Goal: Transaction & Acquisition: Obtain resource

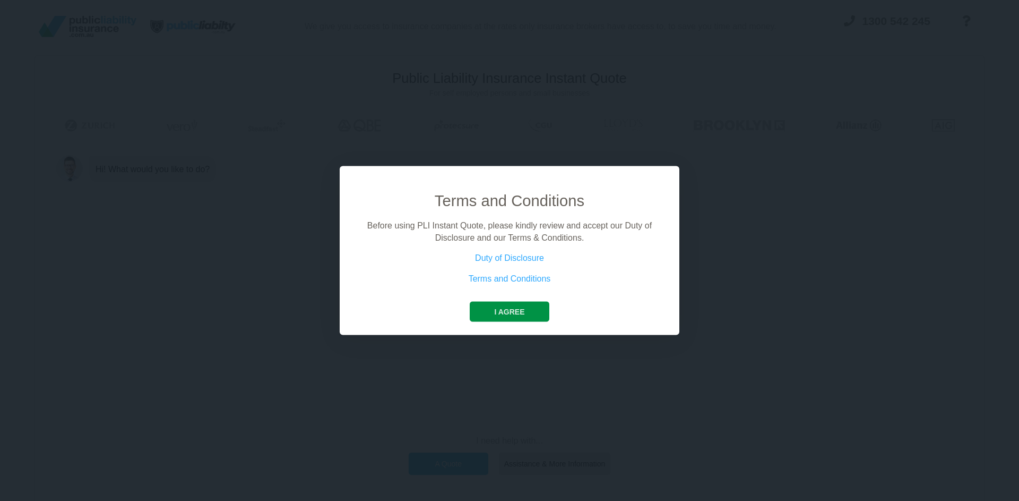
click at [535, 308] on button "I agree" at bounding box center [509, 312] width 79 height 20
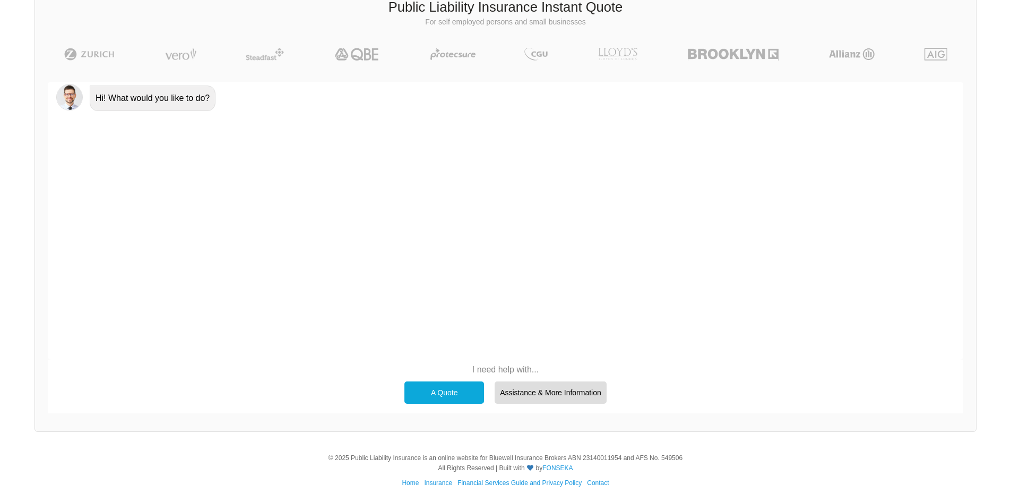
scroll to position [73, 0]
click at [447, 385] on div "A Quote" at bounding box center [444, 390] width 80 height 22
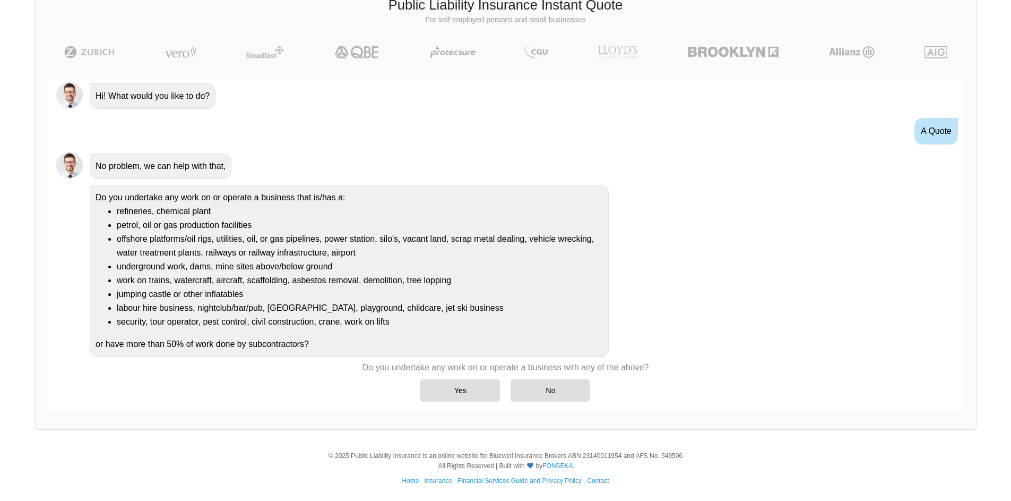
scroll to position [2, 0]
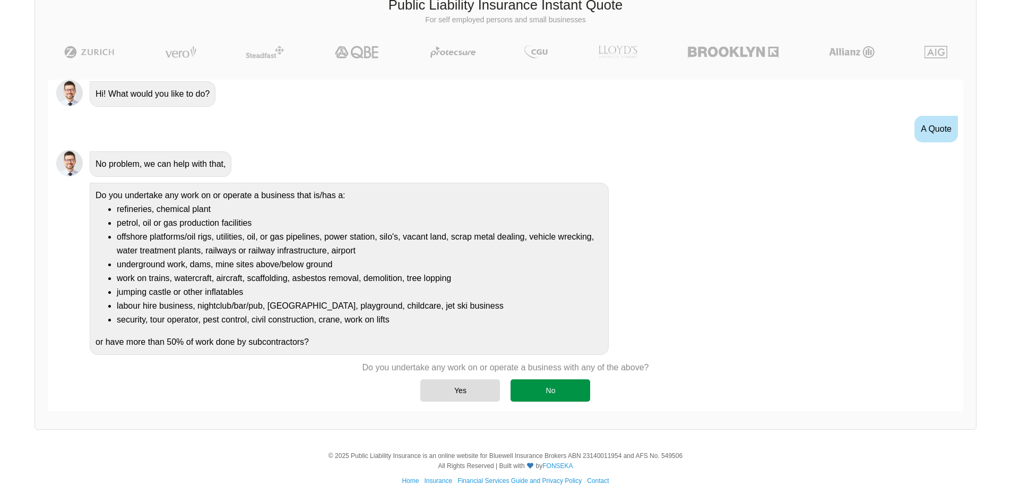
click at [550, 388] on div "No" at bounding box center [551, 390] width 80 height 22
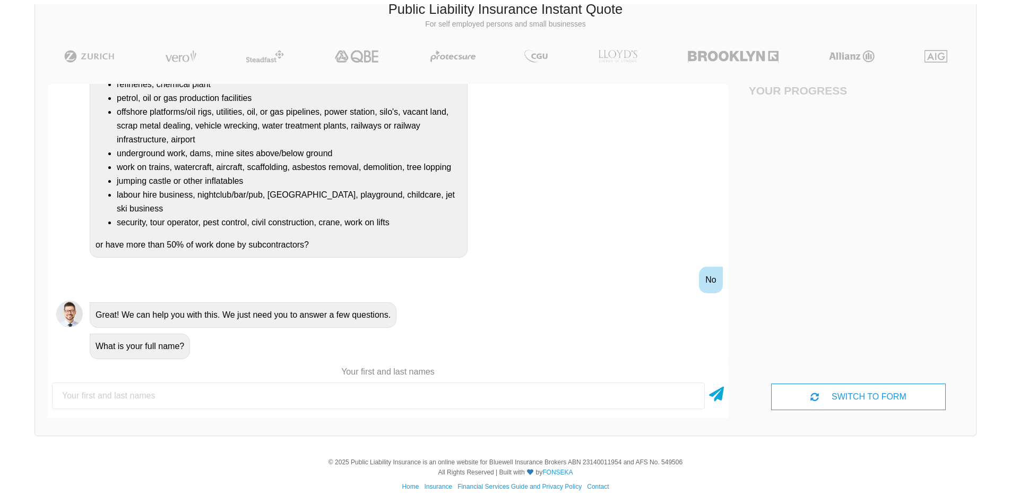
scroll to position [73, 0]
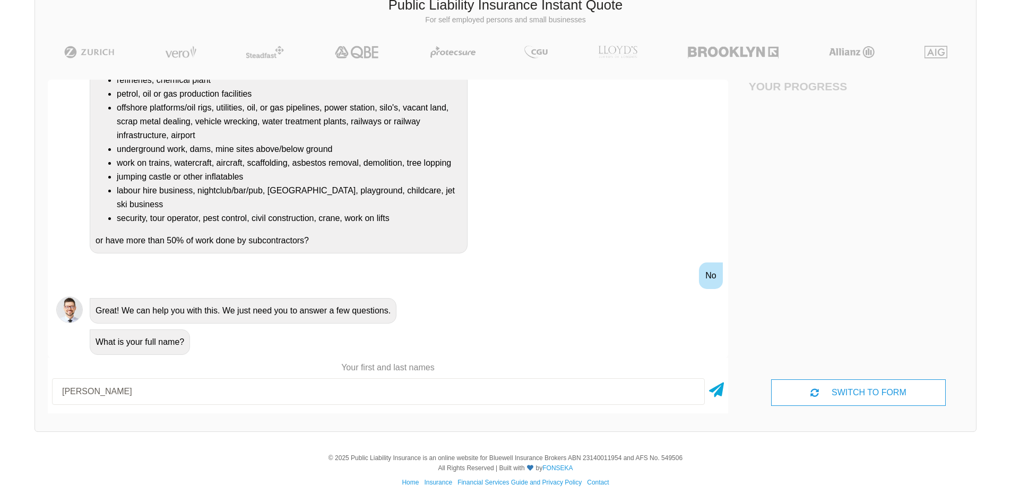
click at [80, 394] on input "[PERSON_NAME]" at bounding box center [378, 391] width 653 height 27
click at [214, 401] on input "[PERSON_NAME]" at bounding box center [378, 391] width 653 height 27
type input "[PERSON_NAME]"
click at [719, 386] on icon at bounding box center [716, 387] width 15 height 19
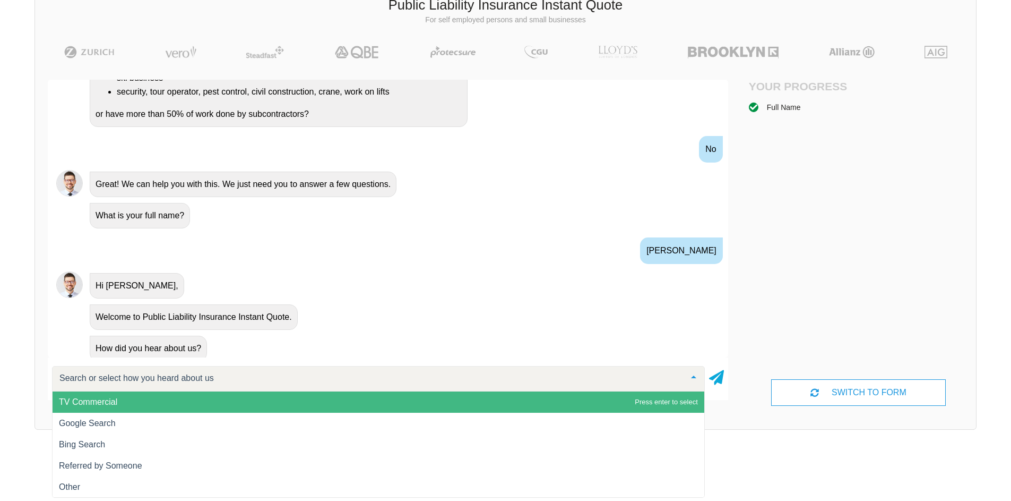
scroll to position [264, 0]
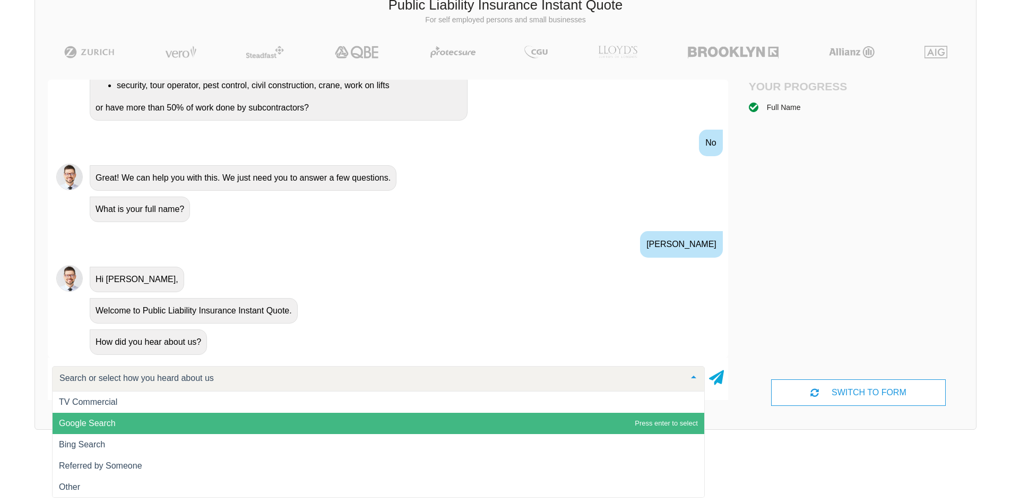
click at [101, 423] on span "Google Search" at bounding box center [87, 422] width 57 height 9
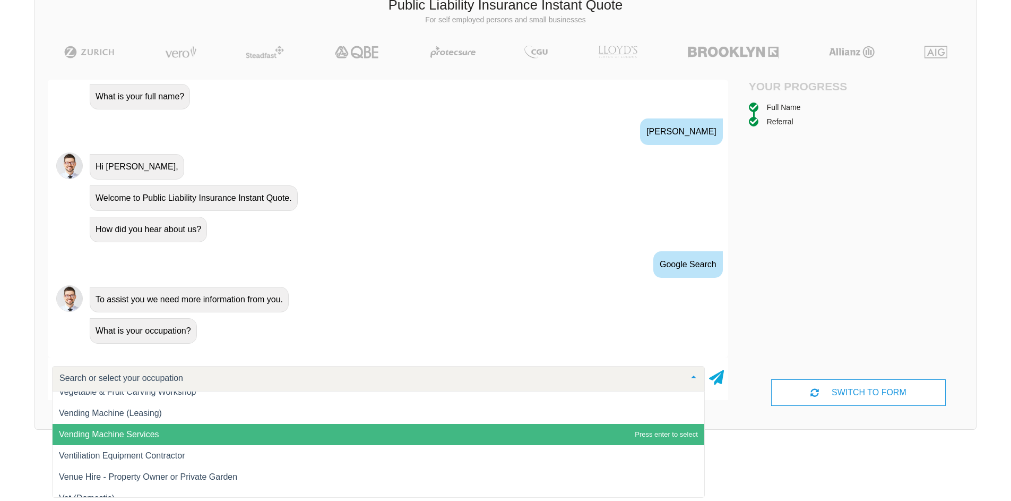
scroll to position [14636, 0]
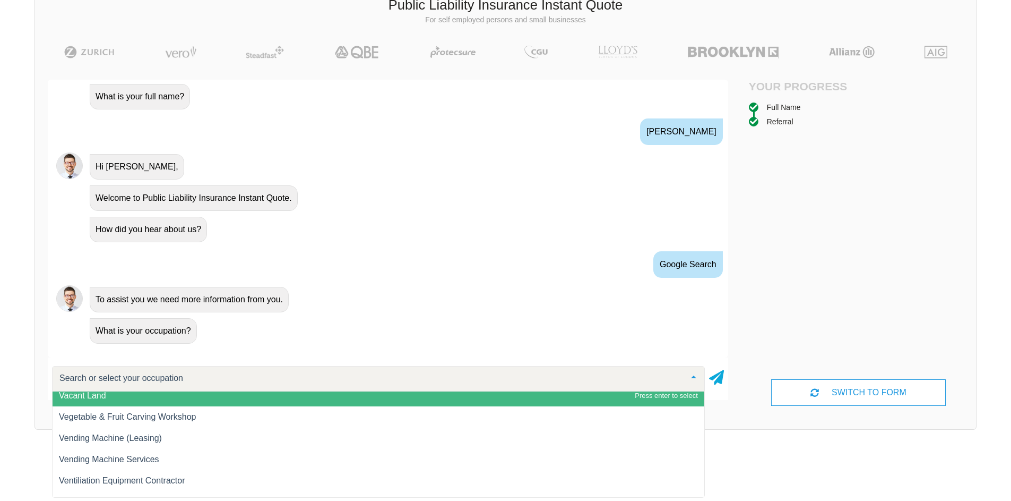
click at [84, 398] on span "Vacant Land" at bounding box center [82, 395] width 47 height 9
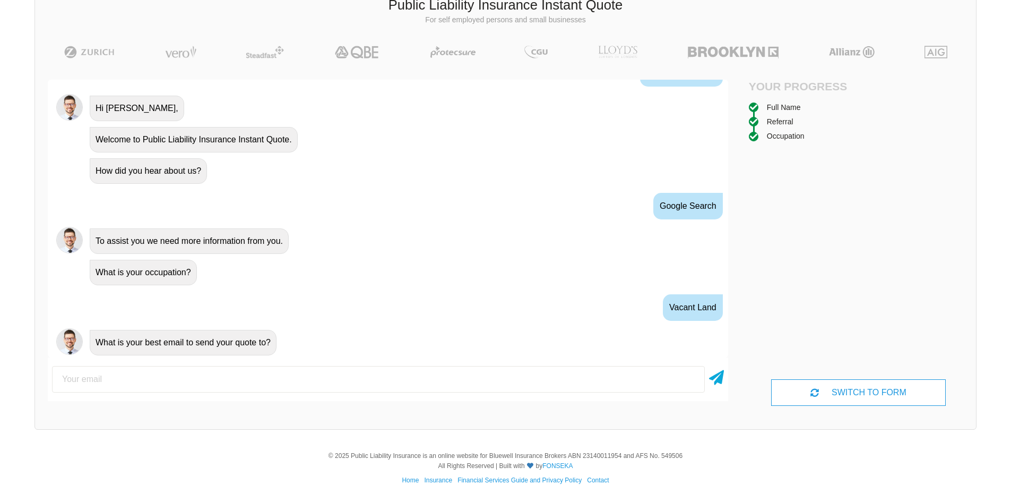
scroll to position [435, 0]
click at [87, 381] on input "email" at bounding box center [378, 379] width 653 height 27
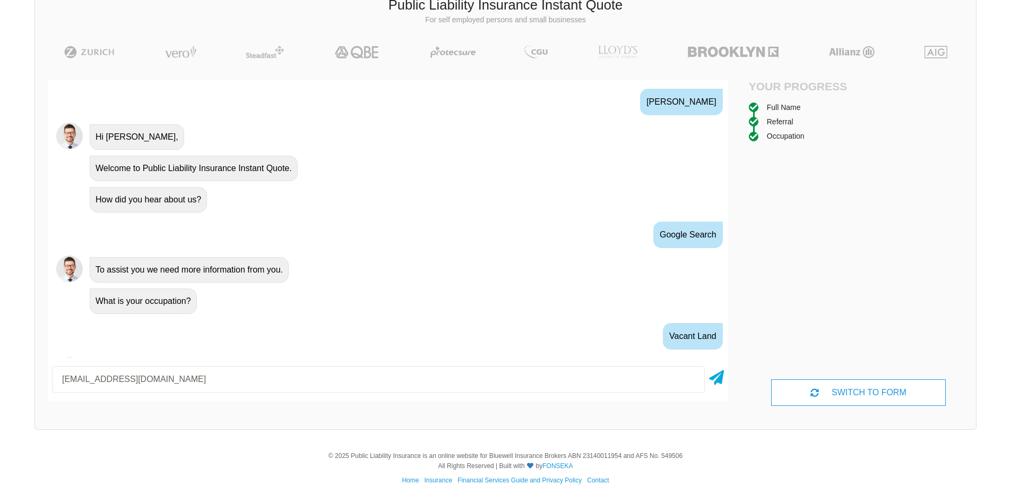
scroll to position [446, 0]
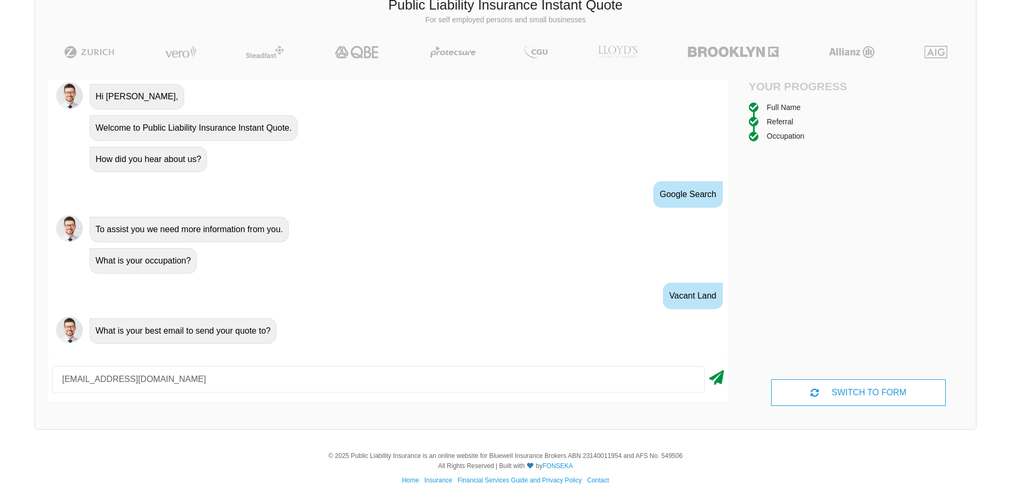
type input "[EMAIL_ADDRESS][DOMAIN_NAME]"
click at [716, 375] on icon at bounding box center [716, 375] width 15 height 19
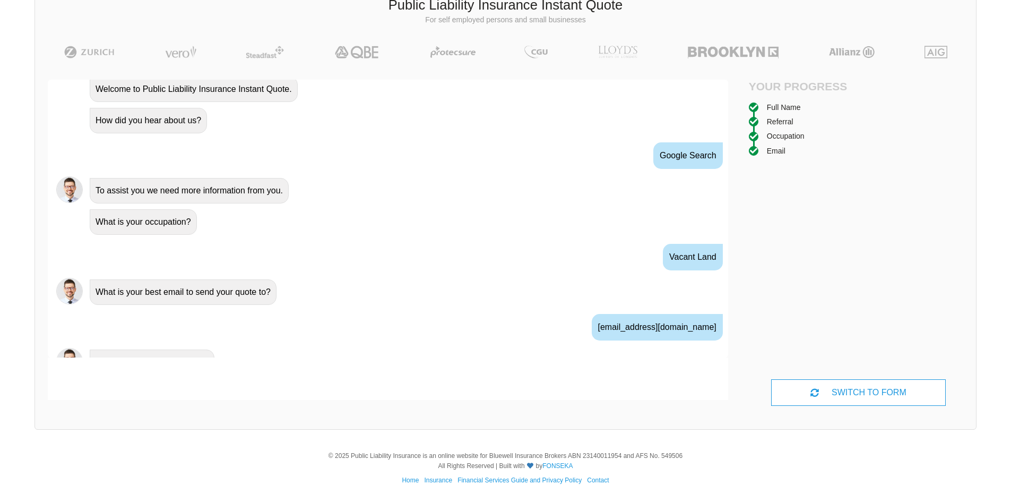
scroll to position [505, 0]
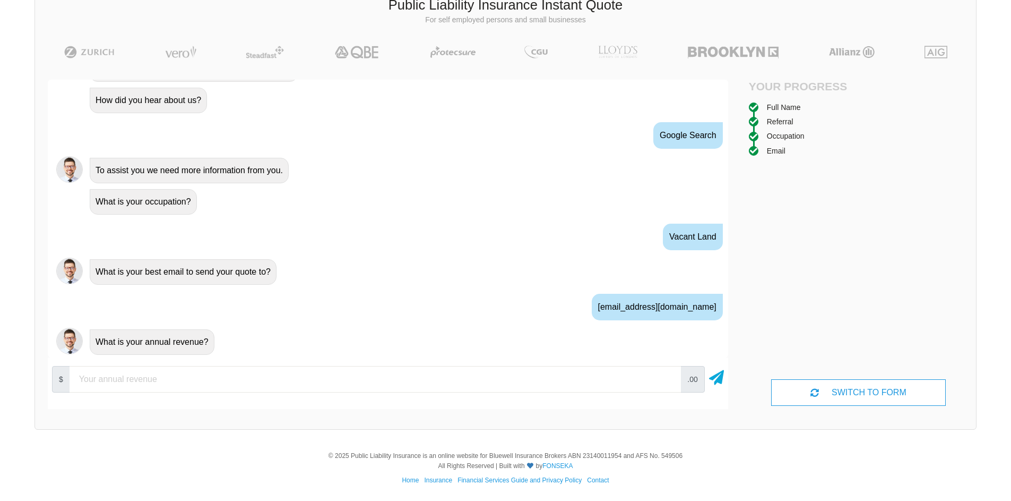
click at [116, 378] on input "number" at bounding box center [376, 379] width 612 height 27
type input "125000"
click at [719, 377] on icon at bounding box center [716, 375] width 15 height 19
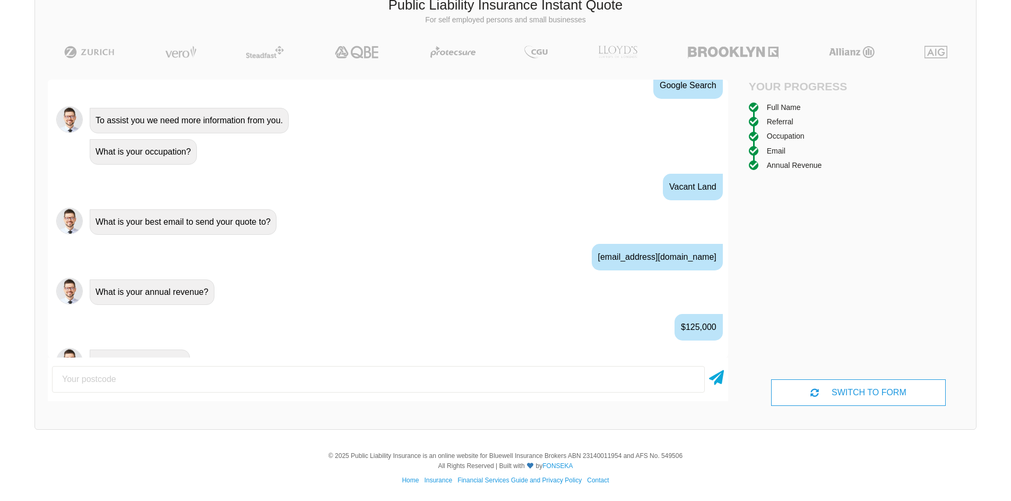
scroll to position [575, 0]
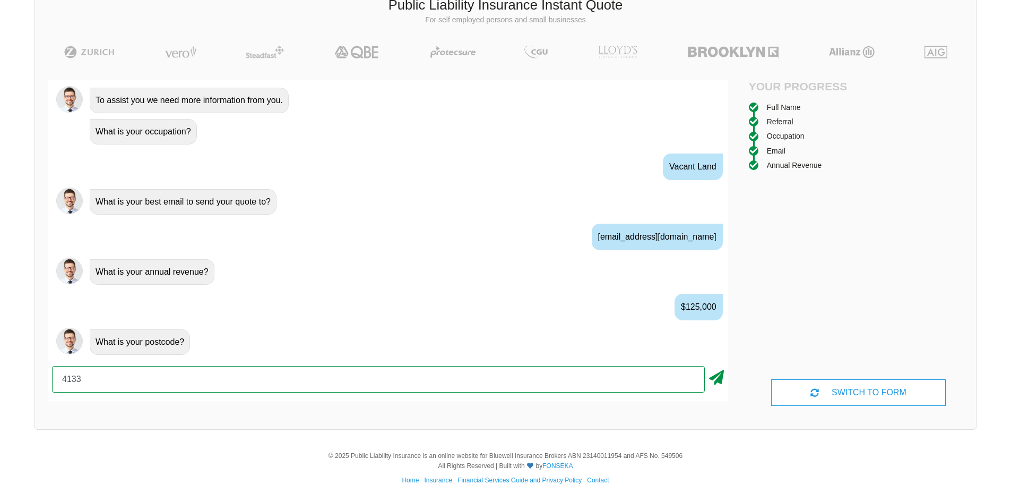
type input "4133"
click at [717, 374] on icon at bounding box center [716, 375] width 15 height 19
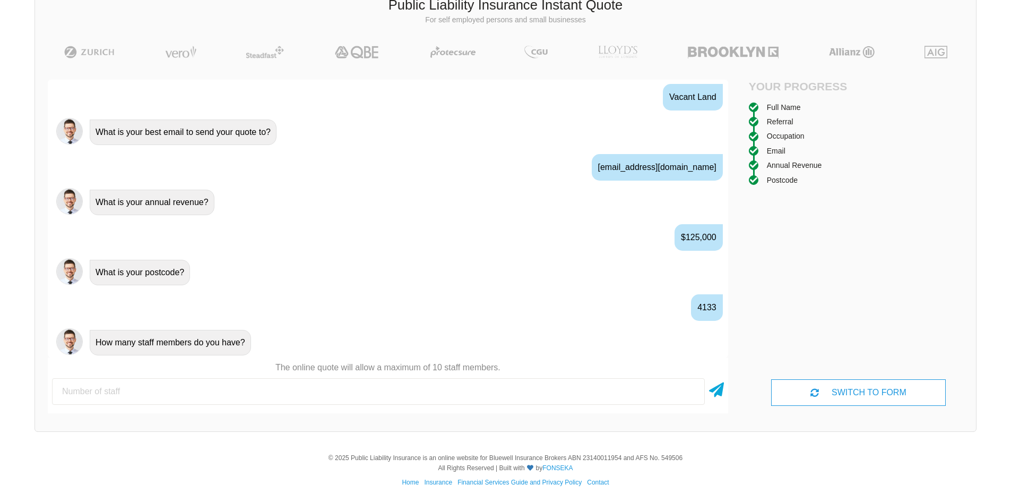
scroll to position [645, 0]
click at [132, 389] on input "number" at bounding box center [378, 391] width 653 height 27
click at [714, 393] on icon at bounding box center [716, 387] width 15 height 19
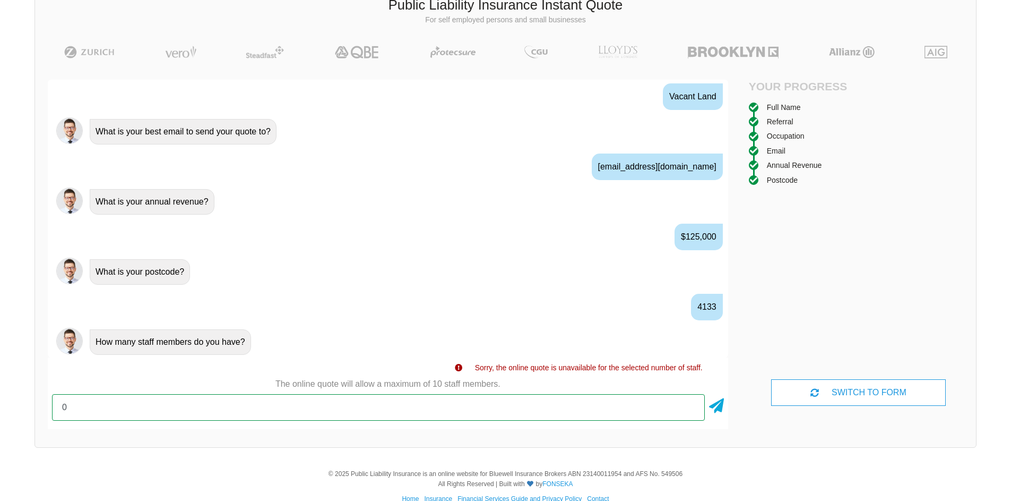
drag, startPoint x: 57, startPoint y: 406, endPoint x: 35, endPoint y: 404, distance: 22.4
click at [35, 404] on div "Awesome! 100% Just a final check that all your details are correct. Your Summar…" at bounding box center [388, 254] width 706 height 375
type input "1"
click at [447, 443] on div "Public Liability Insurance Instant Quote For self employed persons and small bu…" at bounding box center [506, 215] width 942 height 466
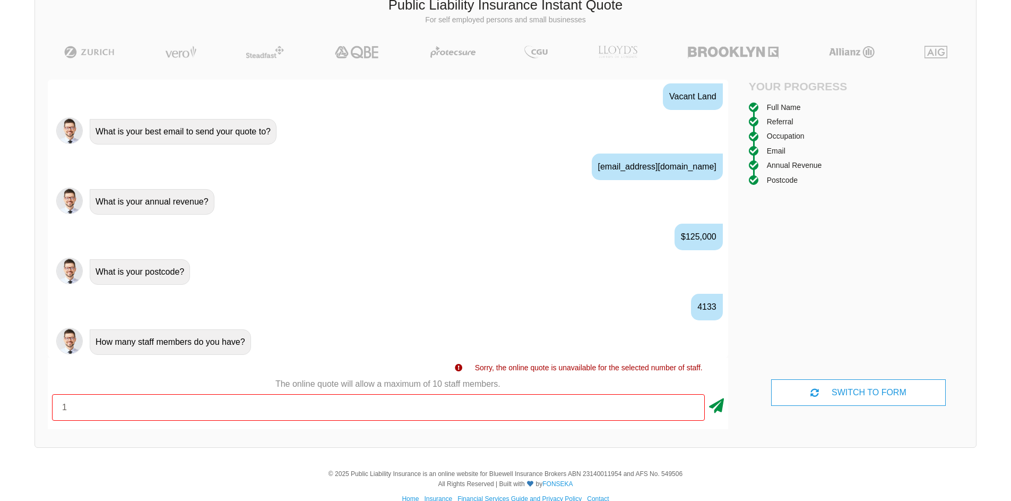
click at [719, 407] on icon at bounding box center [716, 403] width 15 height 19
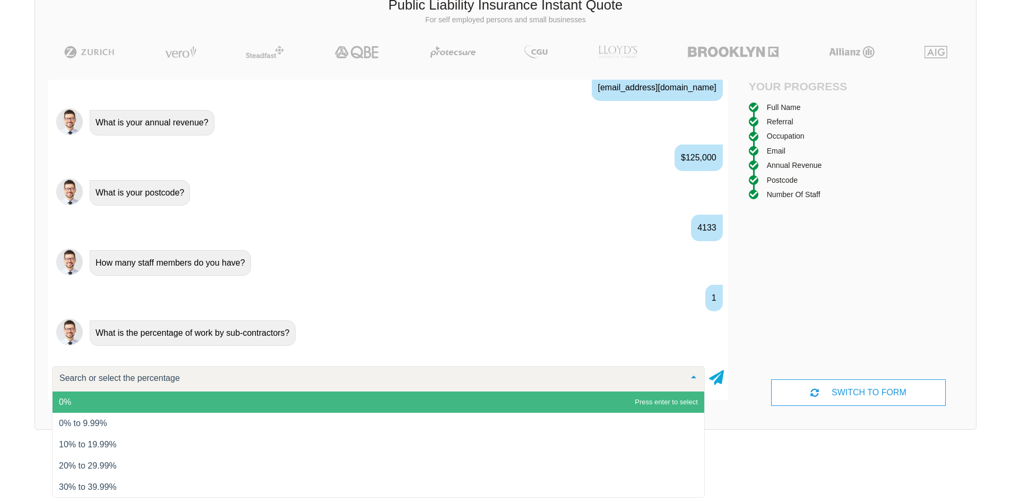
scroll to position [727, 0]
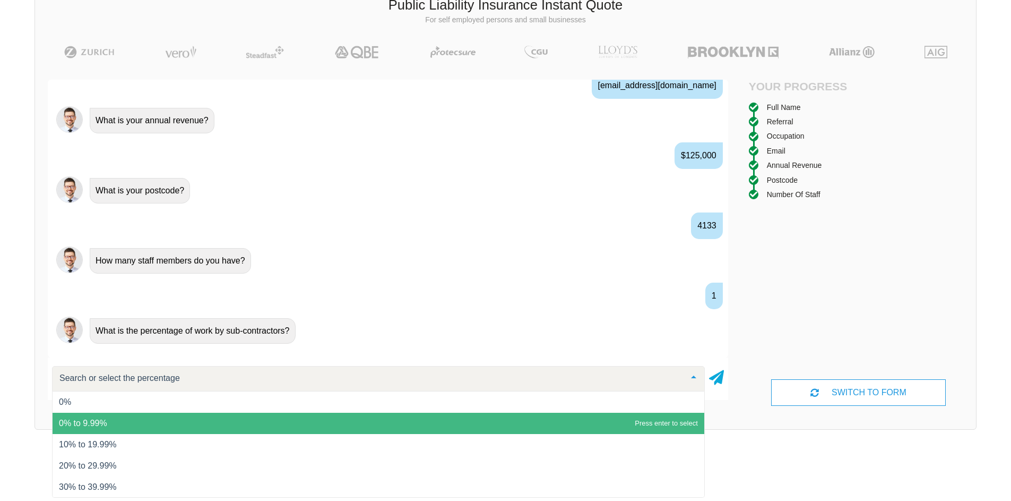
click at [91, 424] on span "0% to 9.99%" at bounding box center [83, 422] width 48 height 9
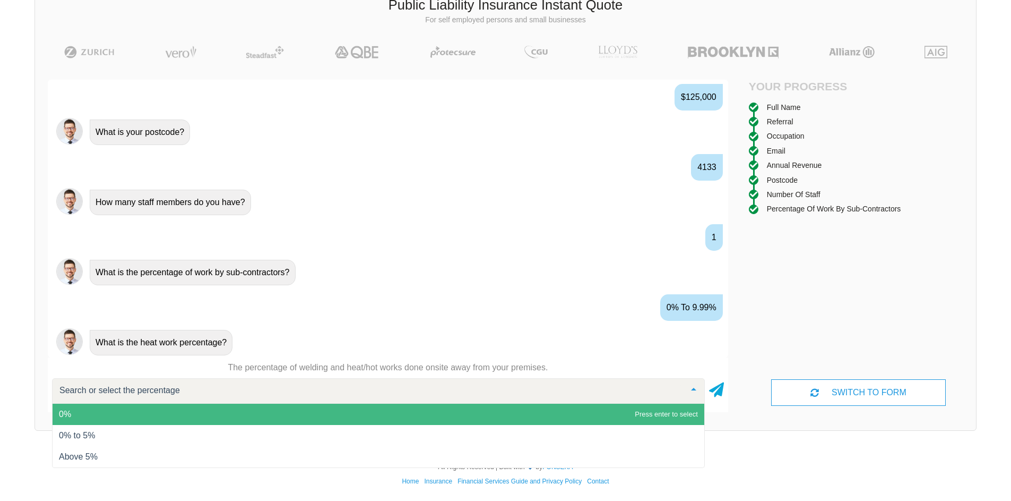
scroll to position [786, 0]
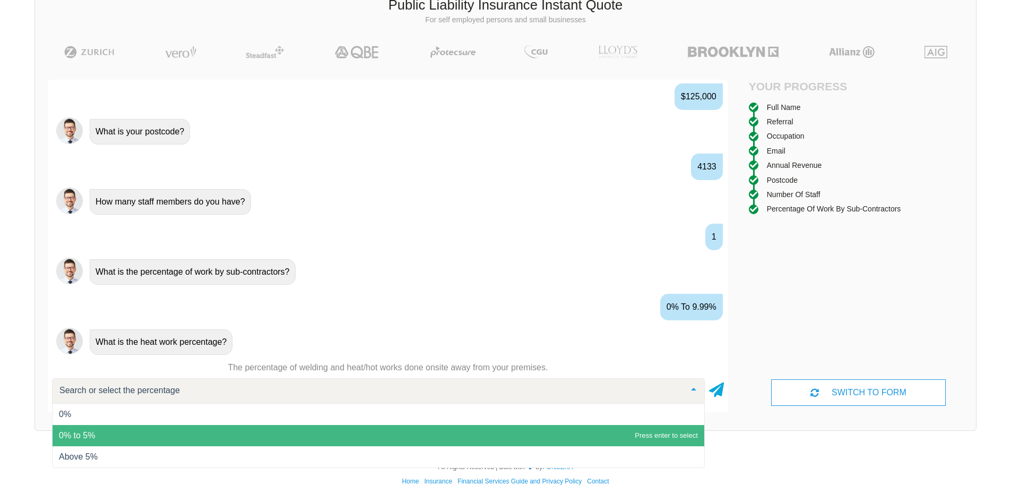
click at [84, 427] on span "0% to 5%" at bounding box center [379, 435] width 652 height 21
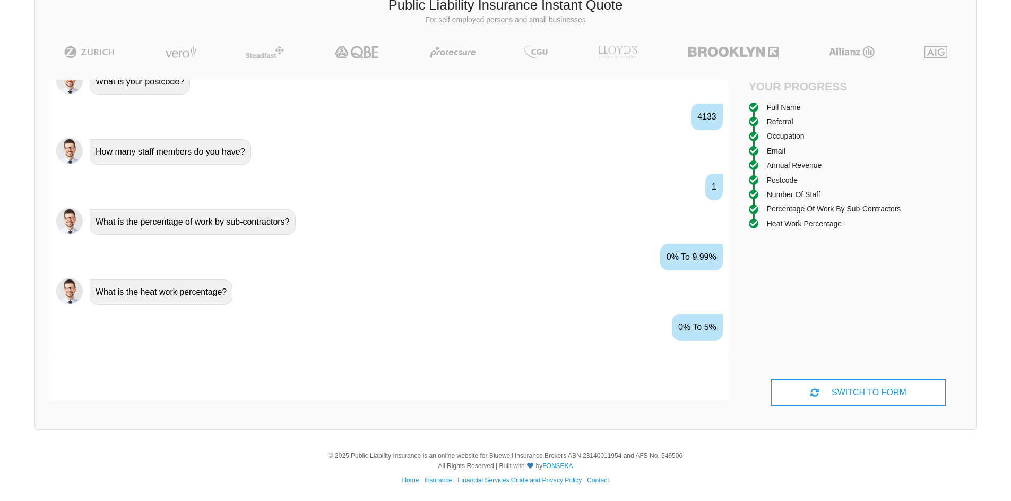
scroll to position [856, 0]
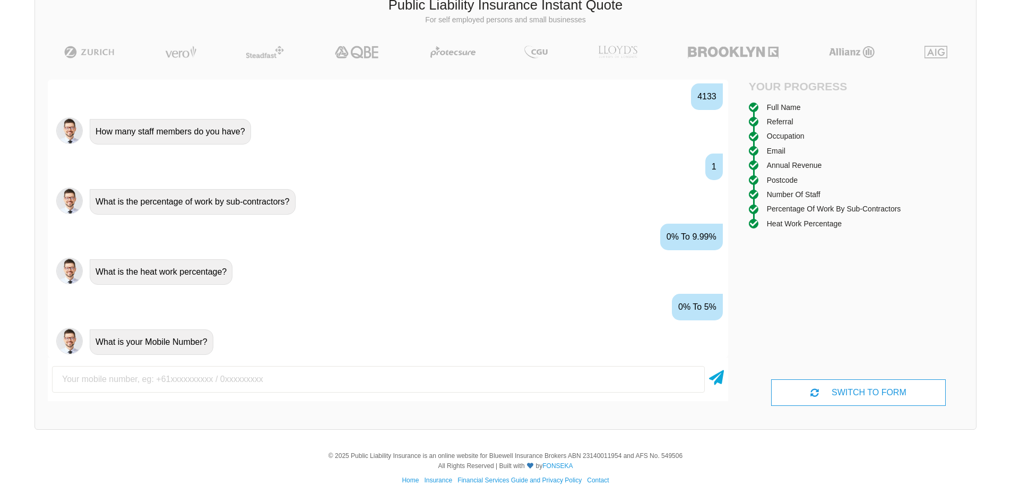
click at [177, 374] on input "text" at bounding box center [378, 379] width 653 height 27
type input "0412800821"
click at [715, 374] on icon at bounding box center [716, 375] width 15 height 19
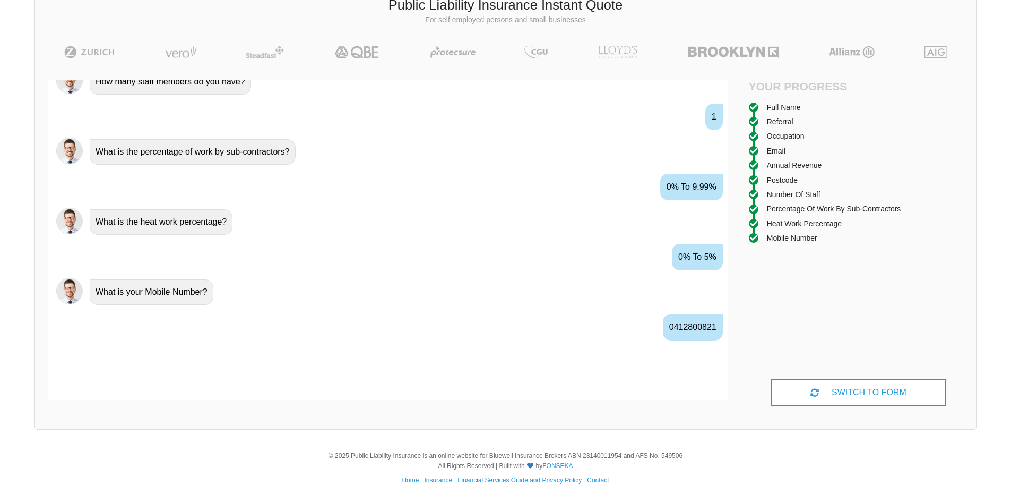
scroll to position [926, 0]
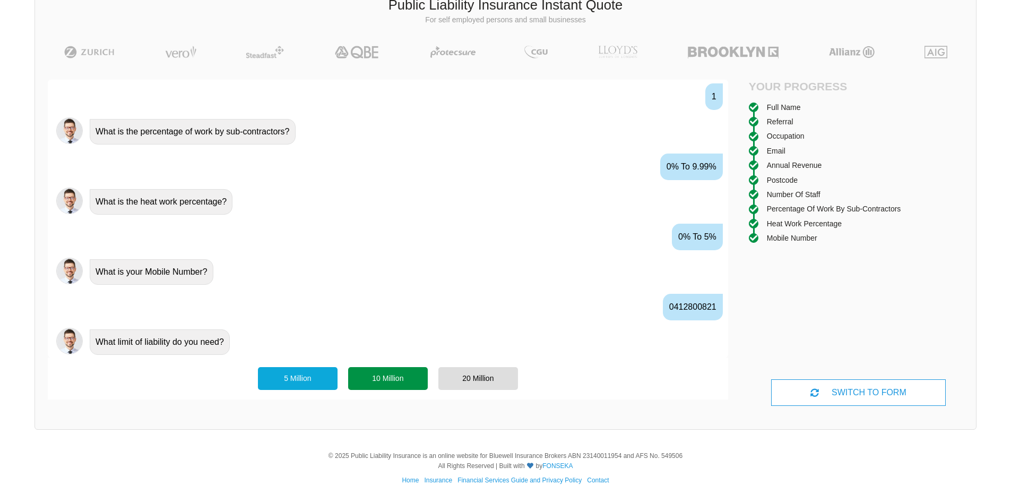
click at [393, 377] on div "10 Million" at bounding box center [388, 378] width 80 height 22
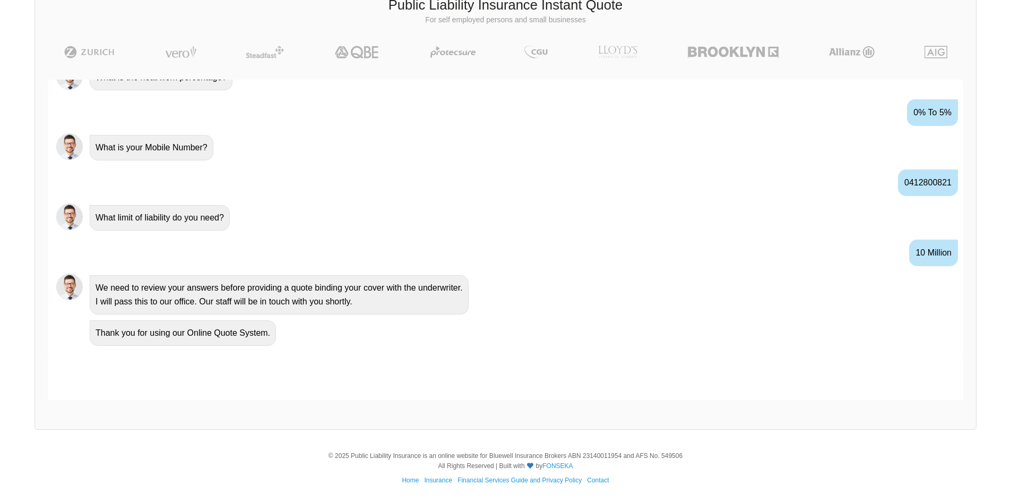
scroll to position [1024, 0]
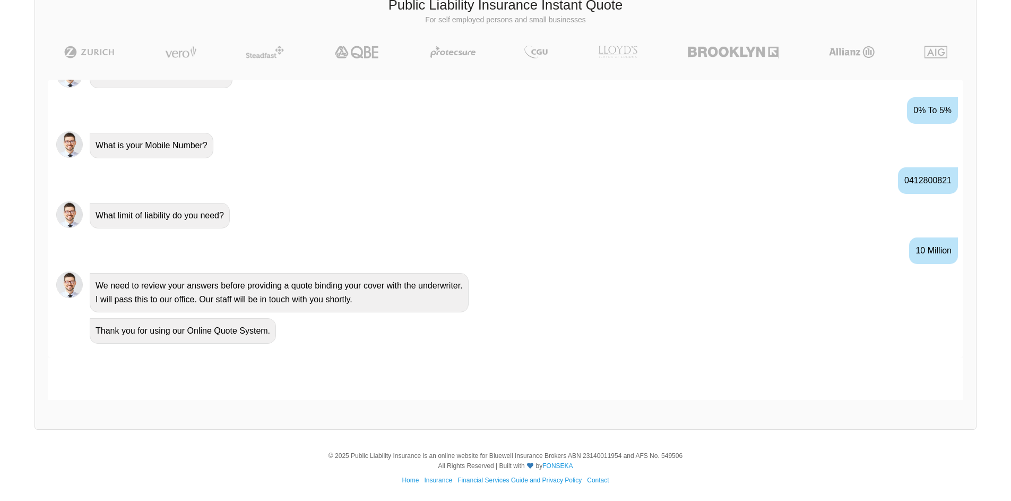
click at [209, 332] on div "Thank you for using our Online Quote System." at bounding box center [183, 330] width 186 height 25
click at [320, 295] on div "We need to review your answers before providing a quote binding your cover with…" at bounding box center [279, 292] width 379 height 39
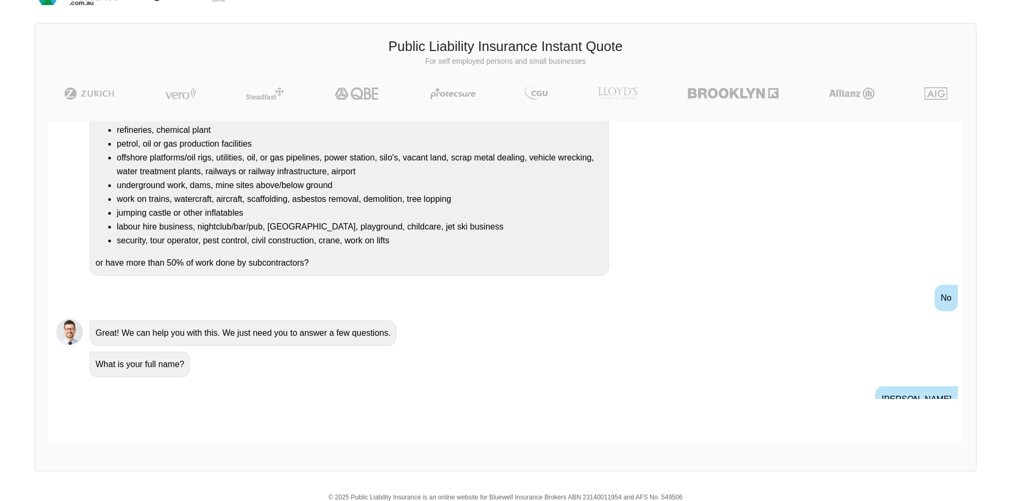
scroll to position [0, 0]
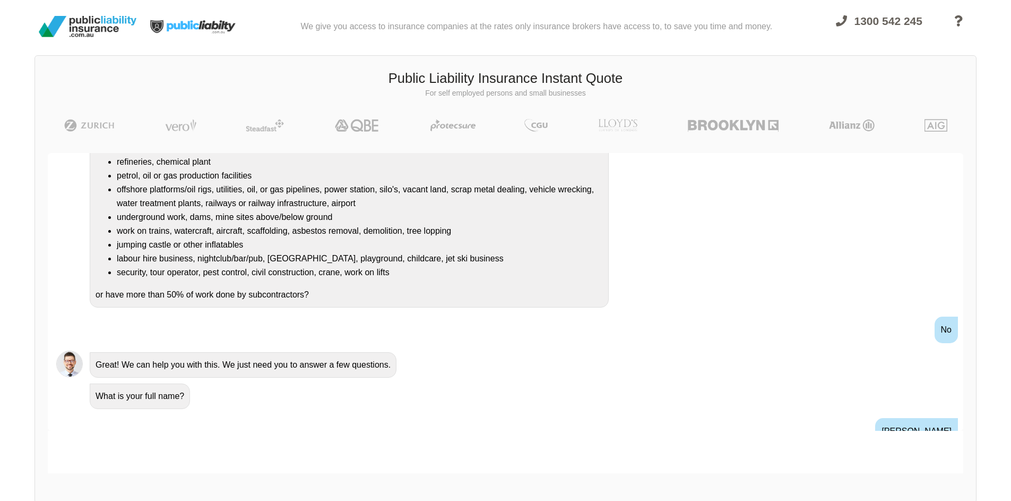
click at [303, 45] on div "We give you access to insurance companies at the rates only insurance brokers h…" at bounding box center [536, 26] width 472 height 45
